Goal: Navigation & Orientation: Find specific page/section

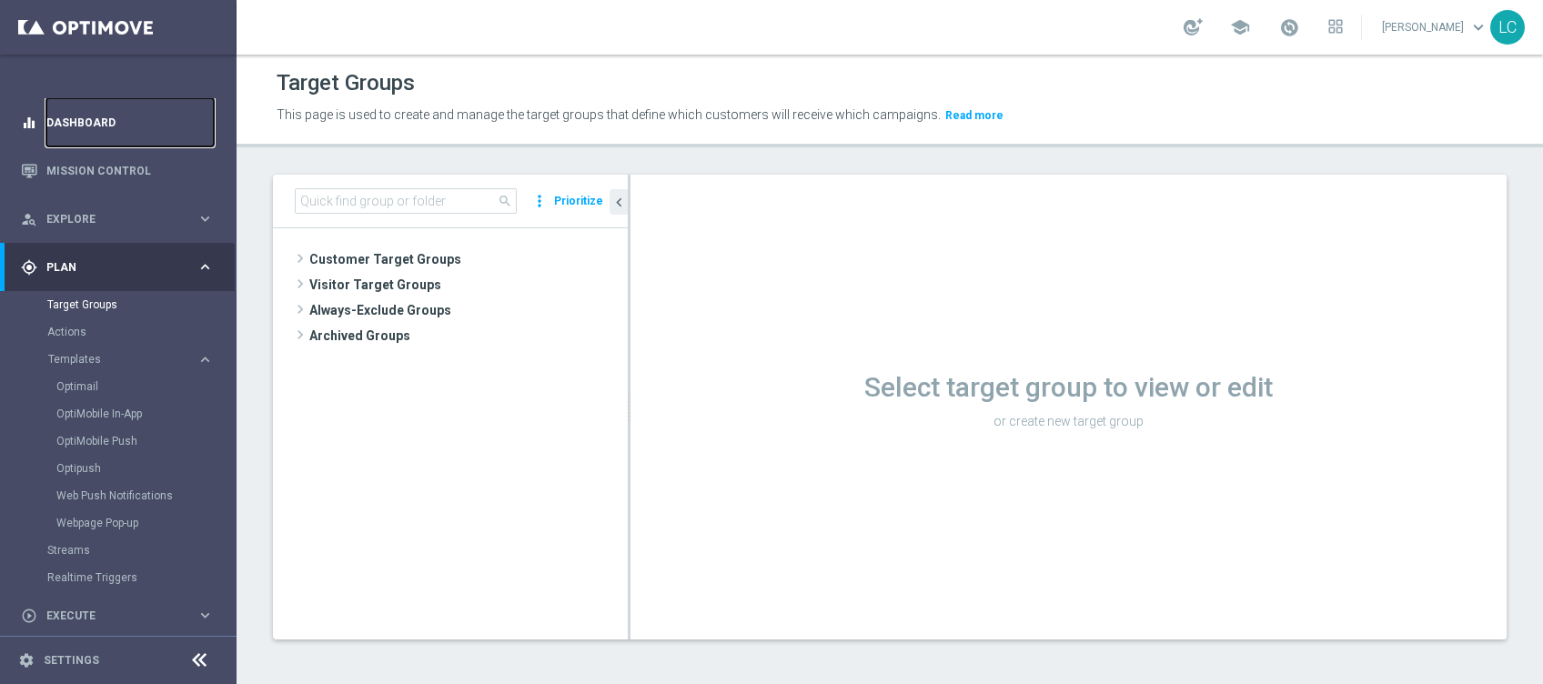
click at [121, 105] on link "Dashboard" at bounding box center [129, 122] width 167 height 48
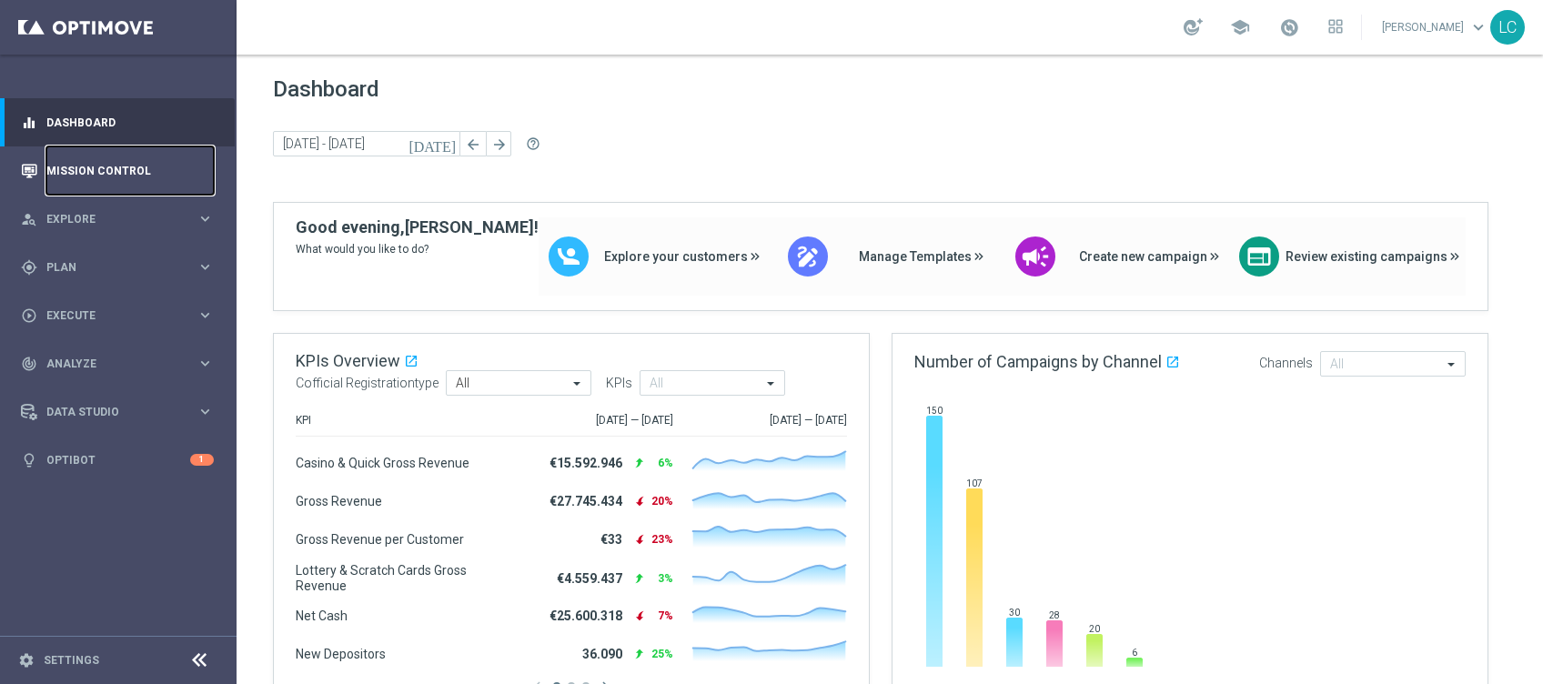
click at [86, 169] on link "Mission Control" at bounding box center [129, 170] width 167 height 48
